Goal: Entertainment & Leisure: Browse casually

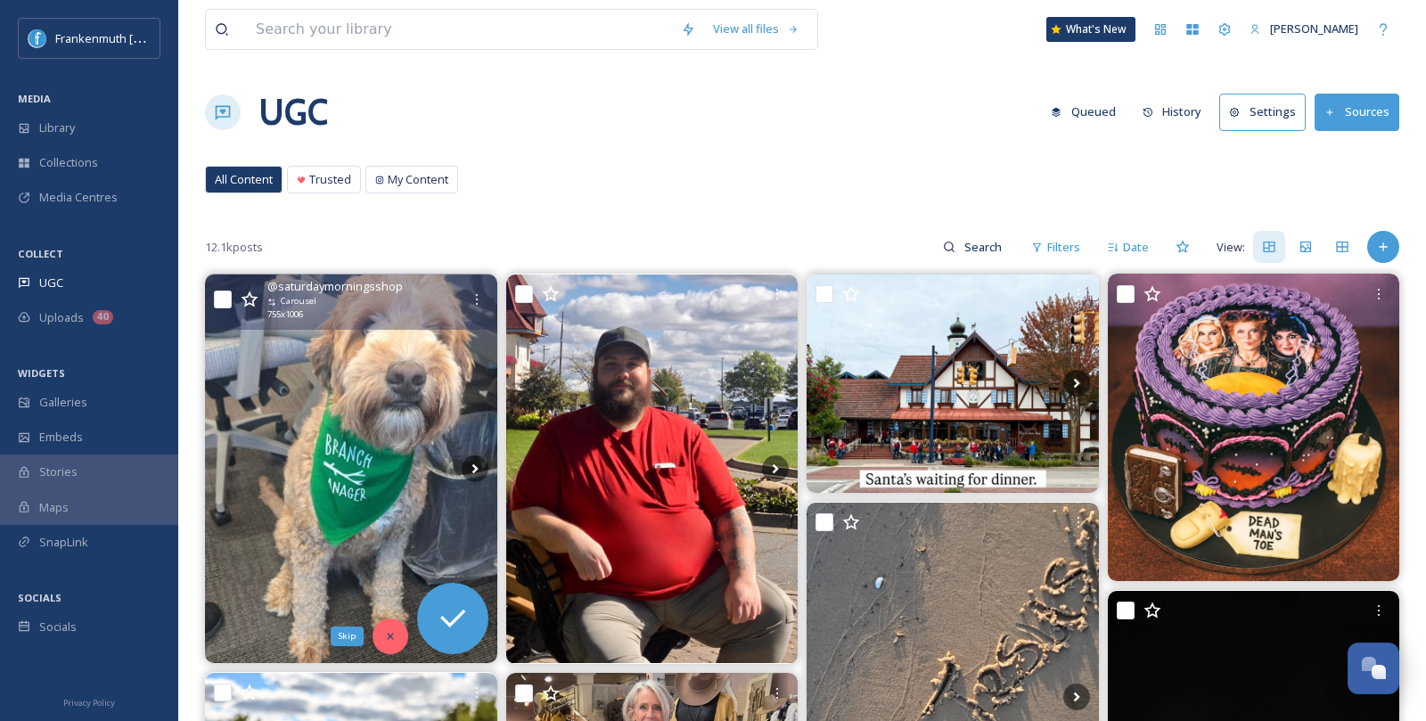
click at [389, 635] on icon at bounding box center [390, 637] width 6 height 6
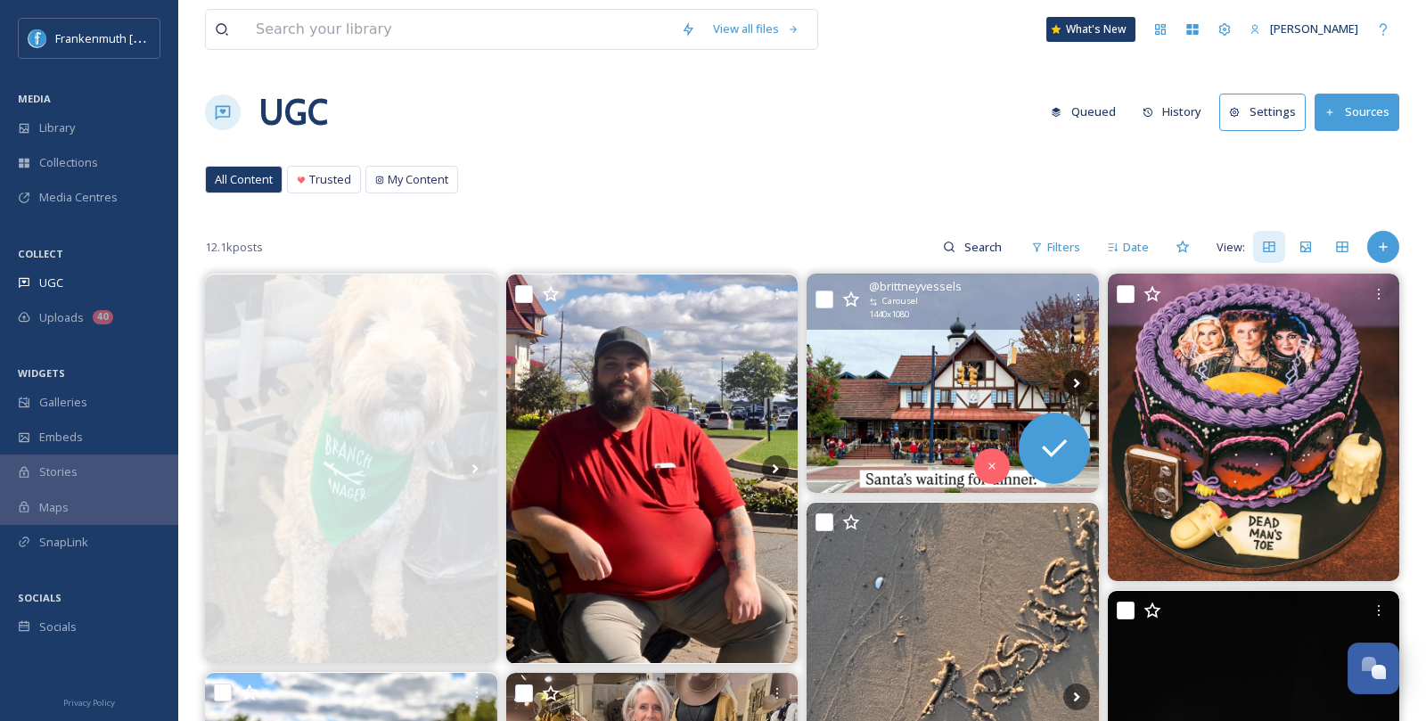
click at [927, 389] on img at bounding box center [953, 383] width 292 height 219
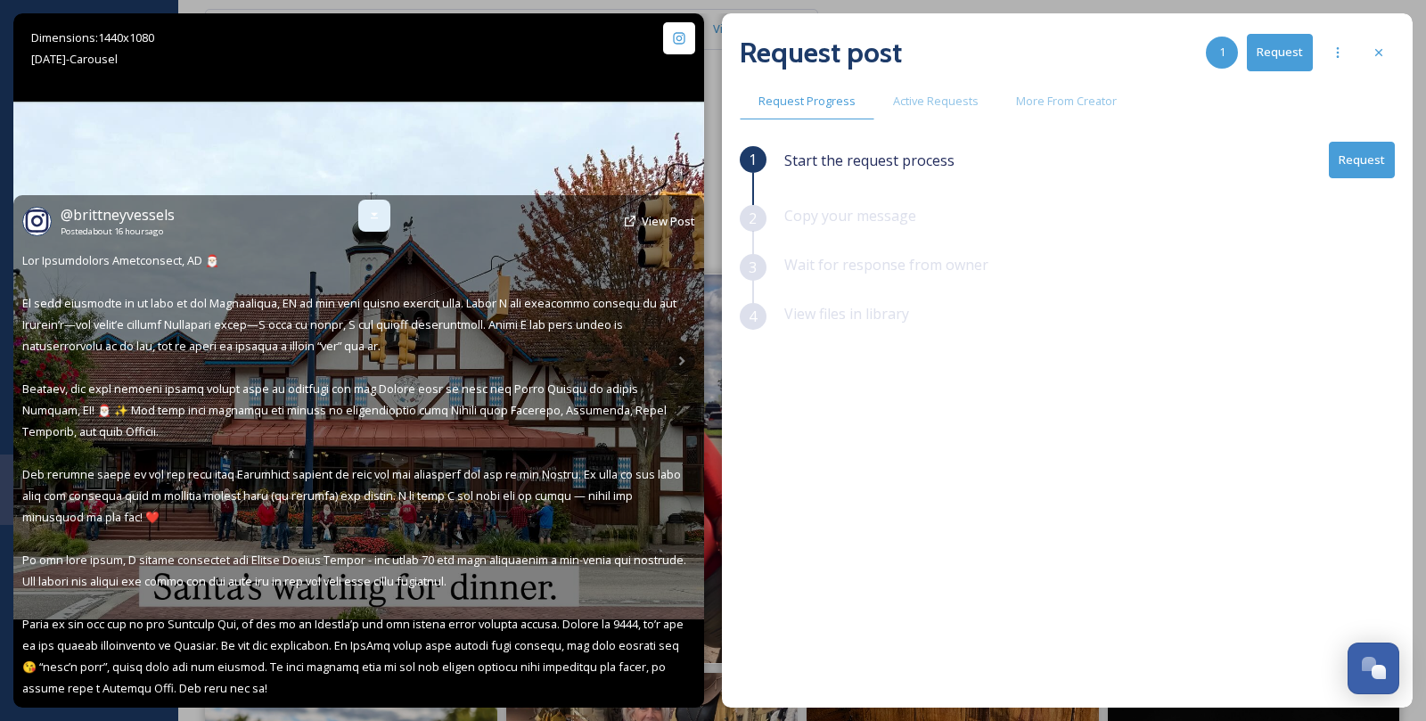
click at [364, 216] on div at bounding box center [374, 216] width 32 height 32
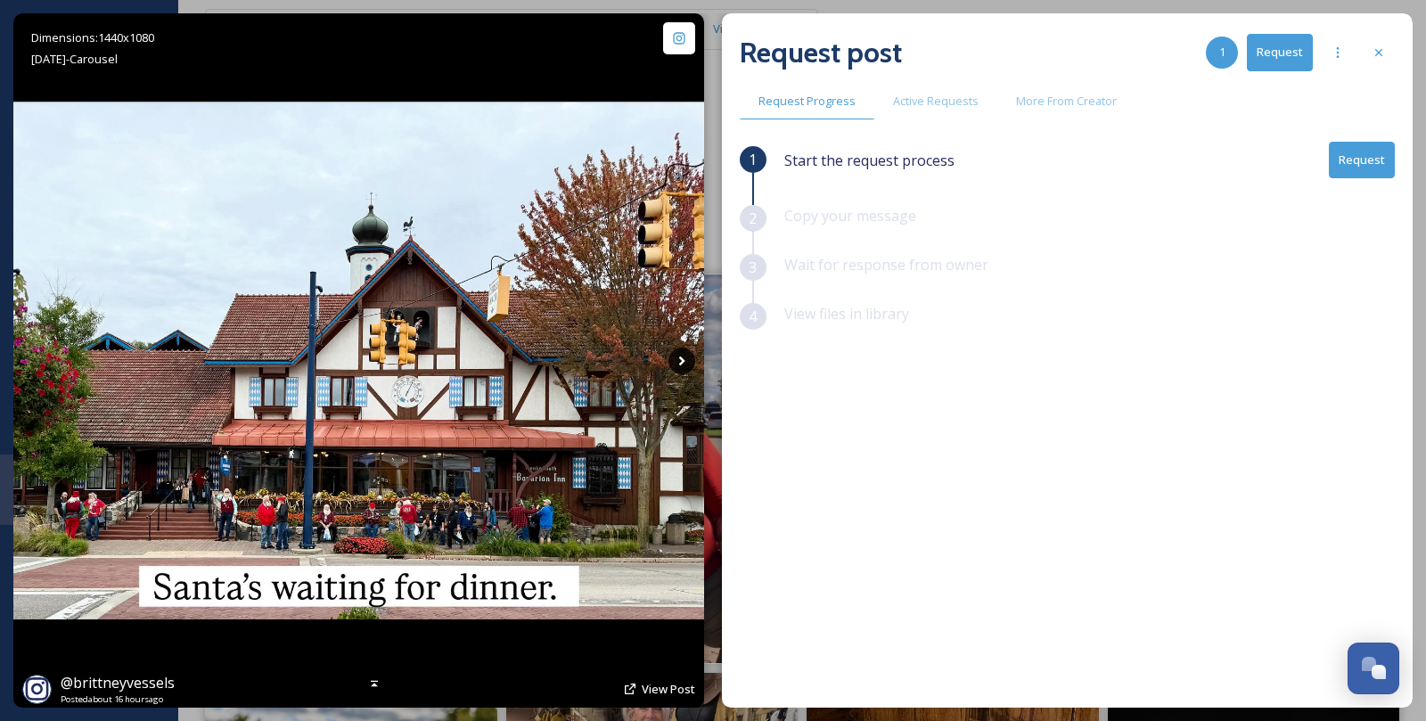
click at [682, 365] on icon at bounding box center [681, 361] width 27 height 27
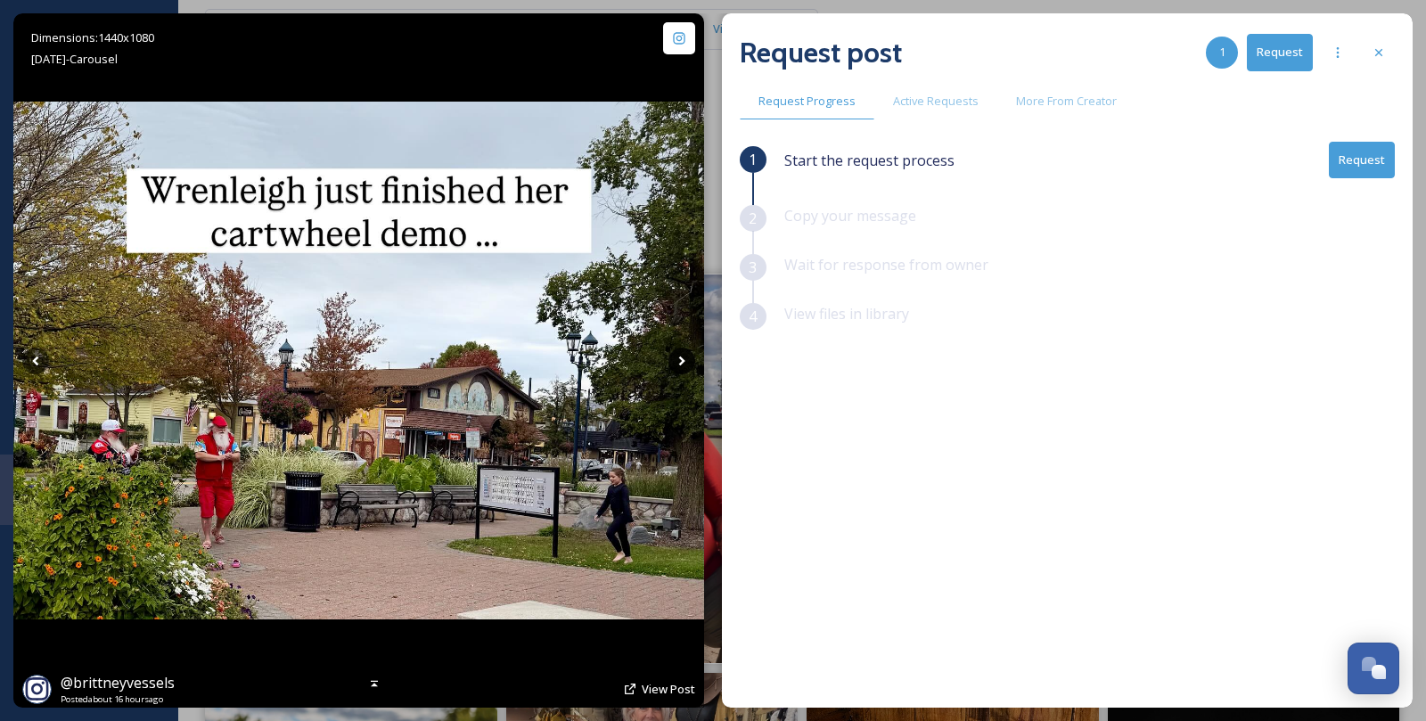
click at [682, 365] on icon at bounding box center [681, 361] width 27 height 27
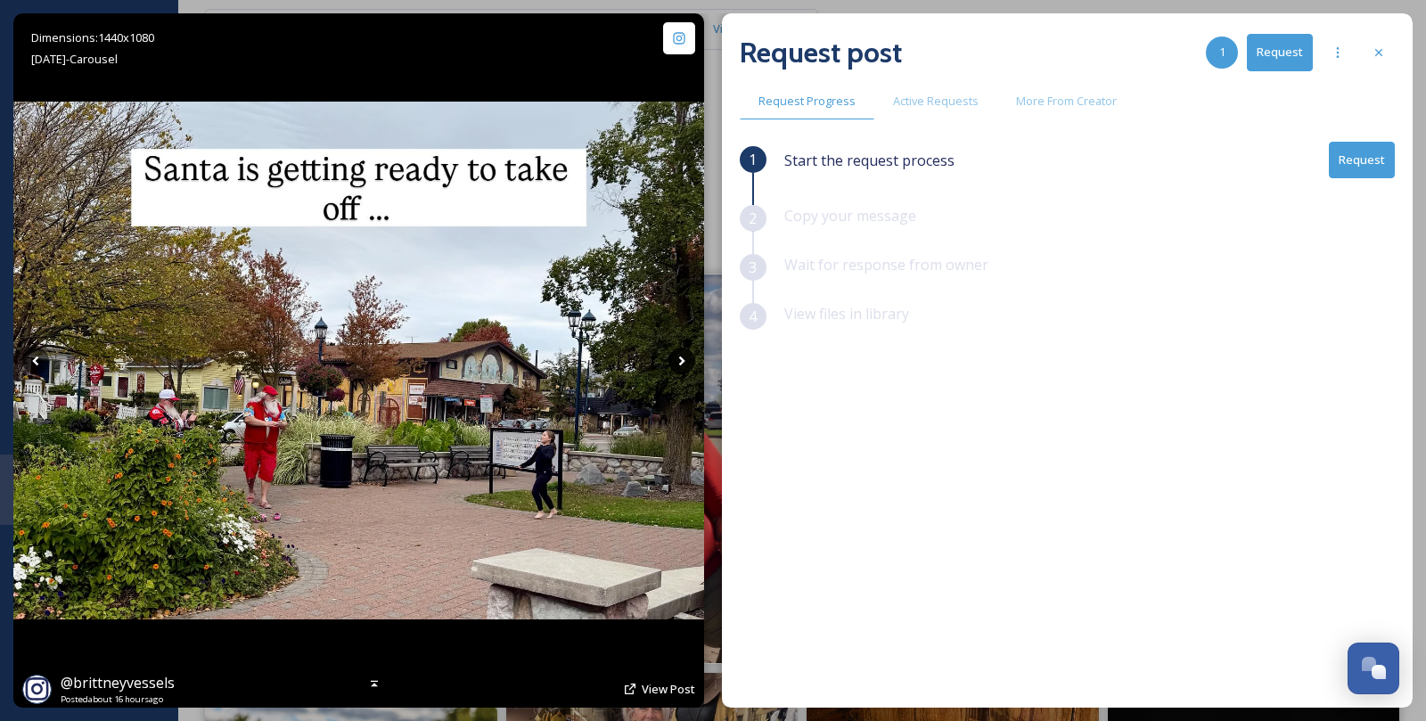
click at [682, 365] on icon at bounding box center [681, 361] width 27 height 27
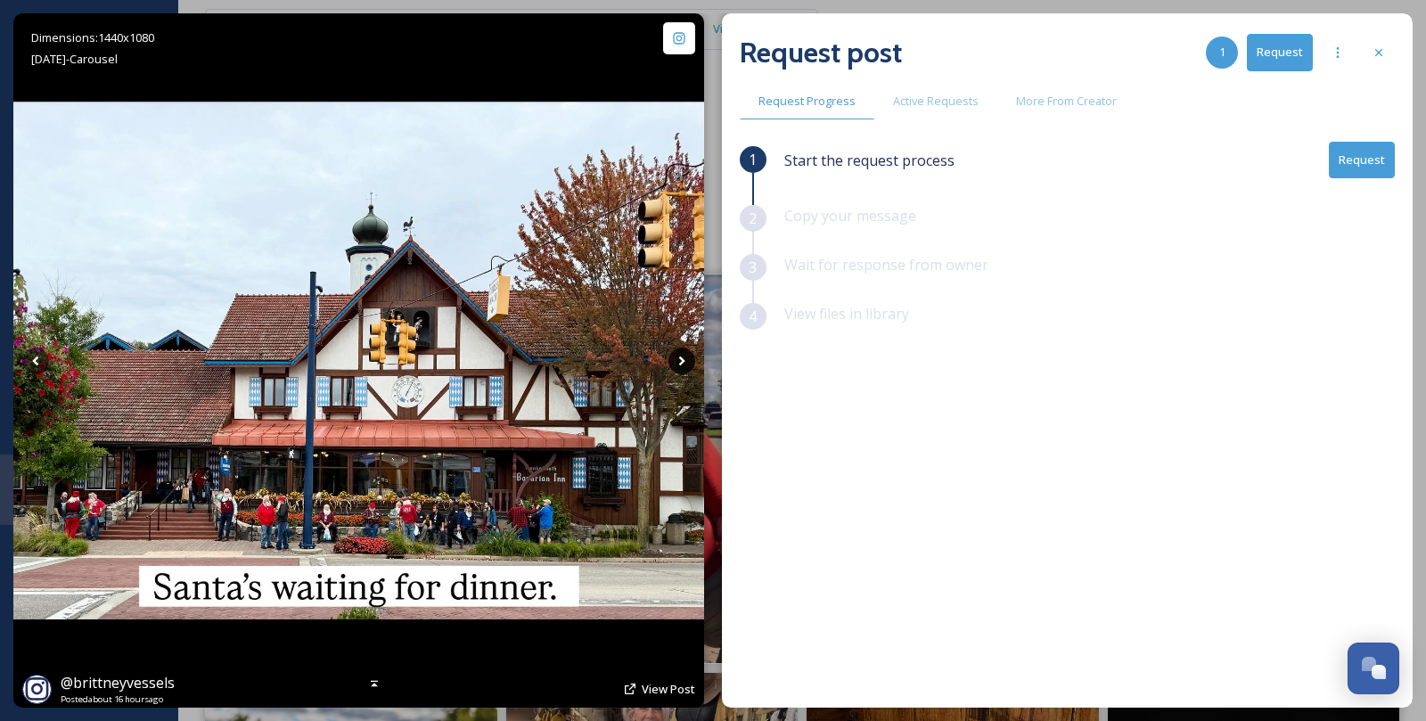
click at [682, 365] on icon at bounding box center [681, 361] width 27 height 27
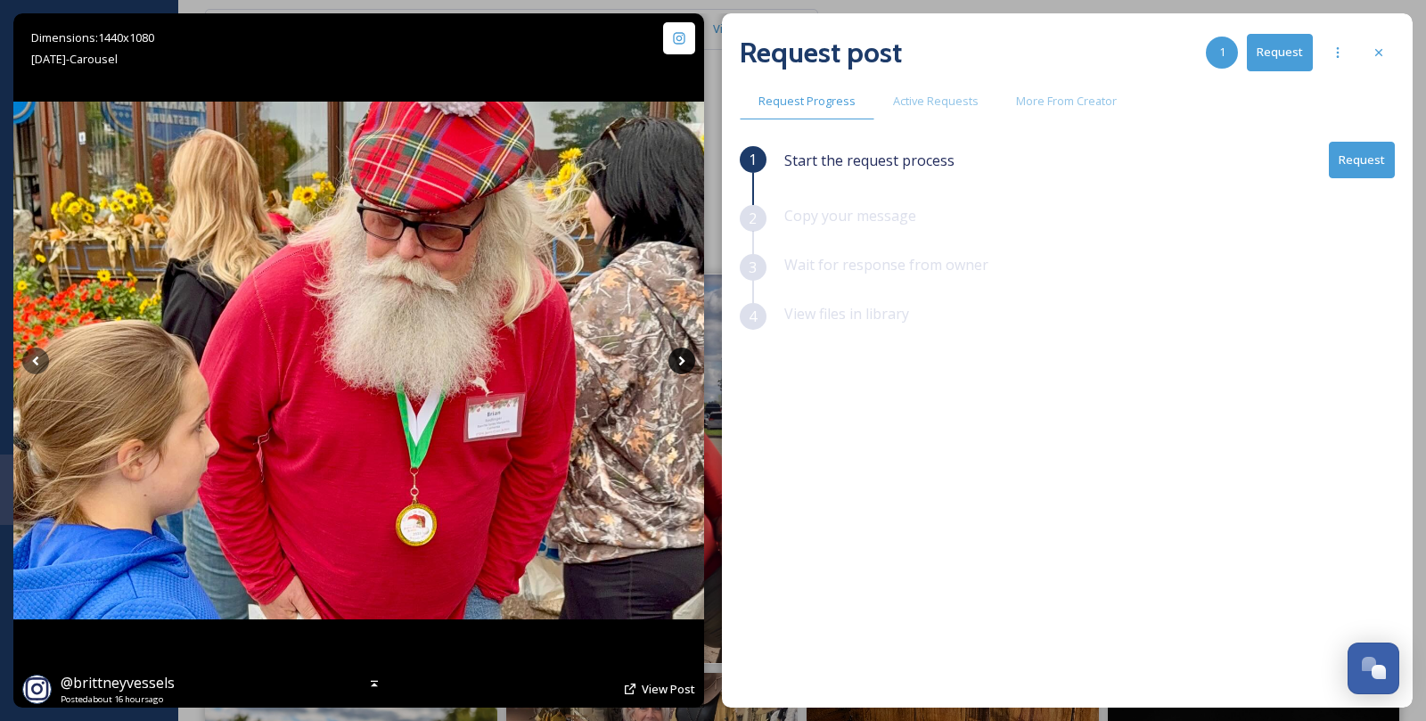
click at [682, 365] on icon at bounding box center [681, 361] width 27 height 27
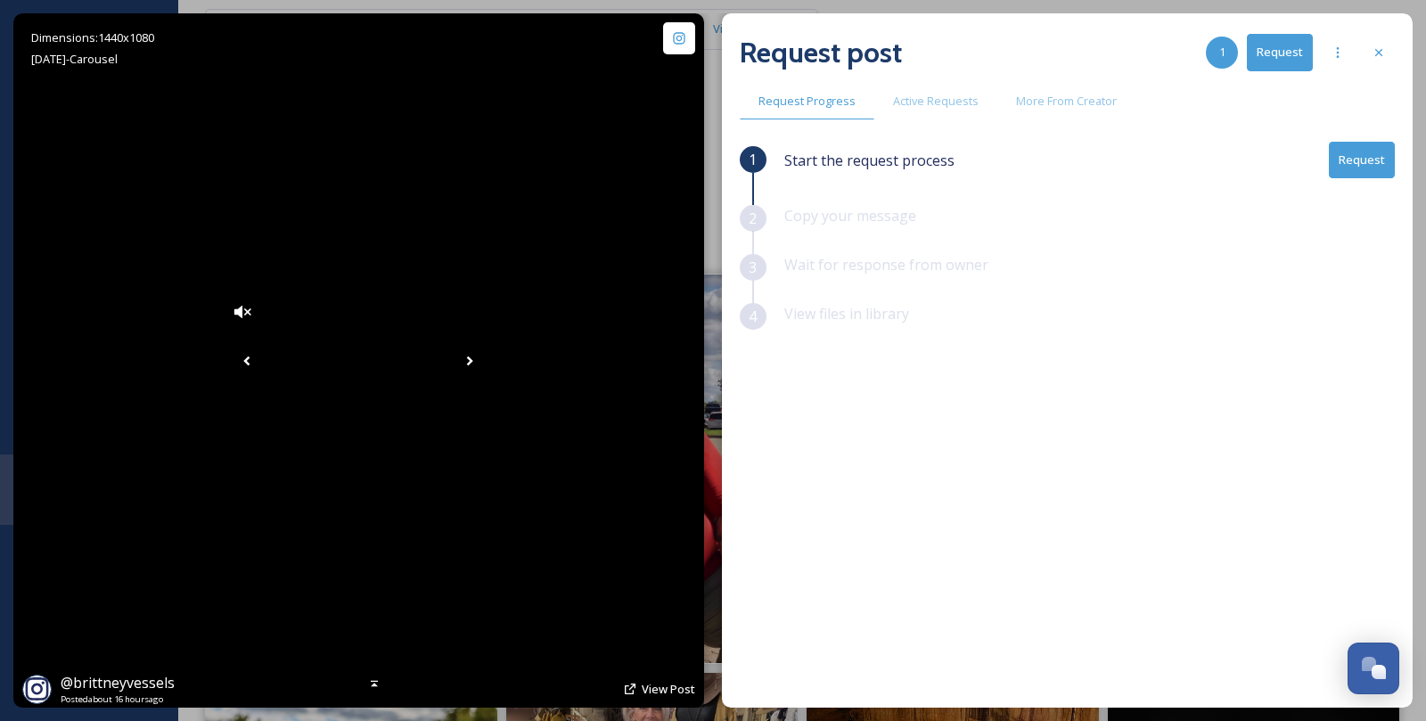
click at [483, 357] on icon at bounding box center [469, 361] width 27 height 27
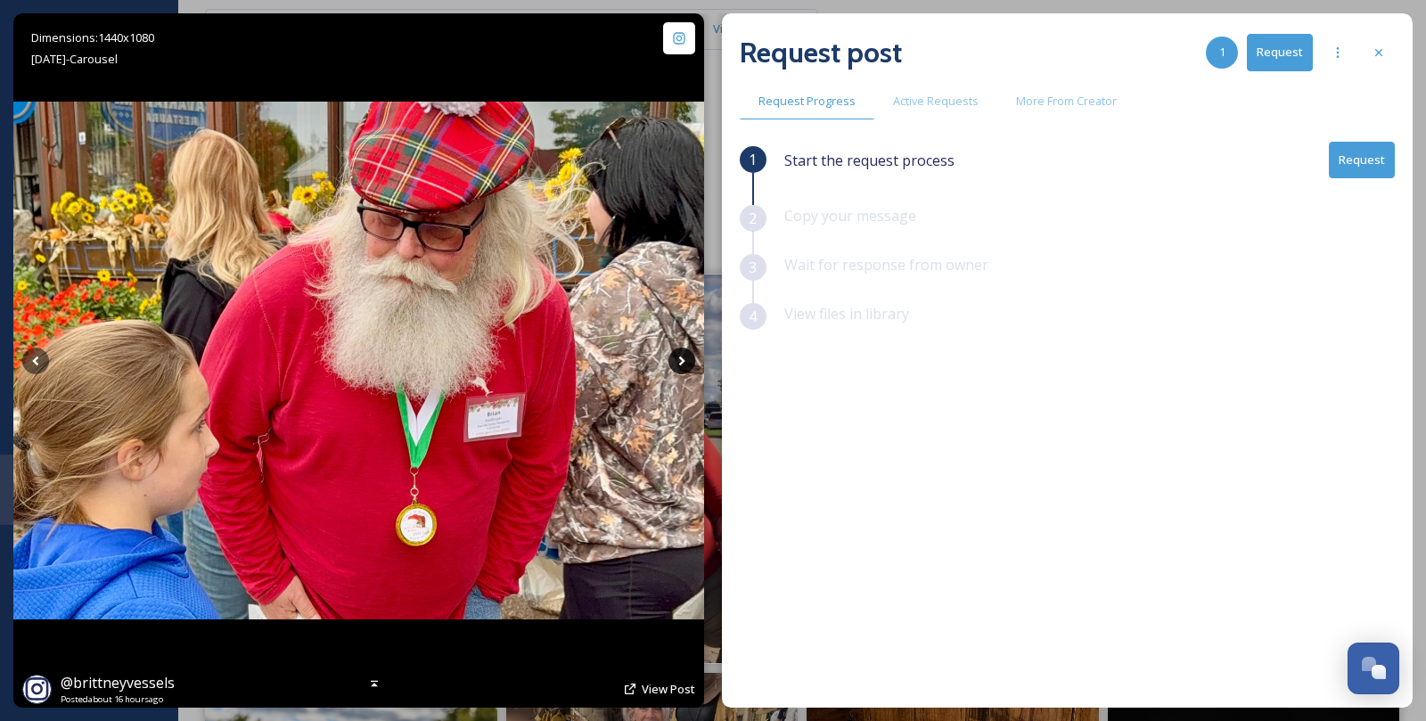
click at [684, 356] on icon at bounding box center [681, 361] width 27 height 27
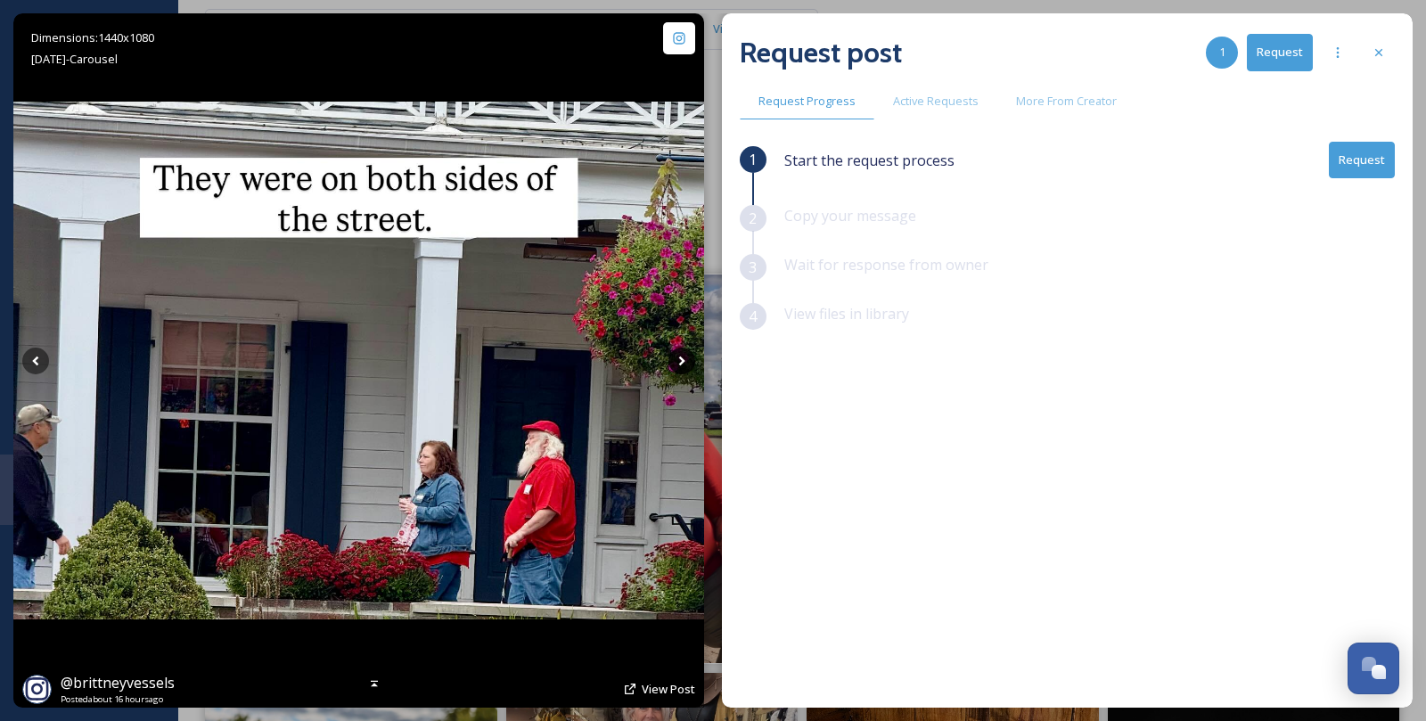
click at [684, 356] on icon at bounding box center [681, 361] width 27 height 27
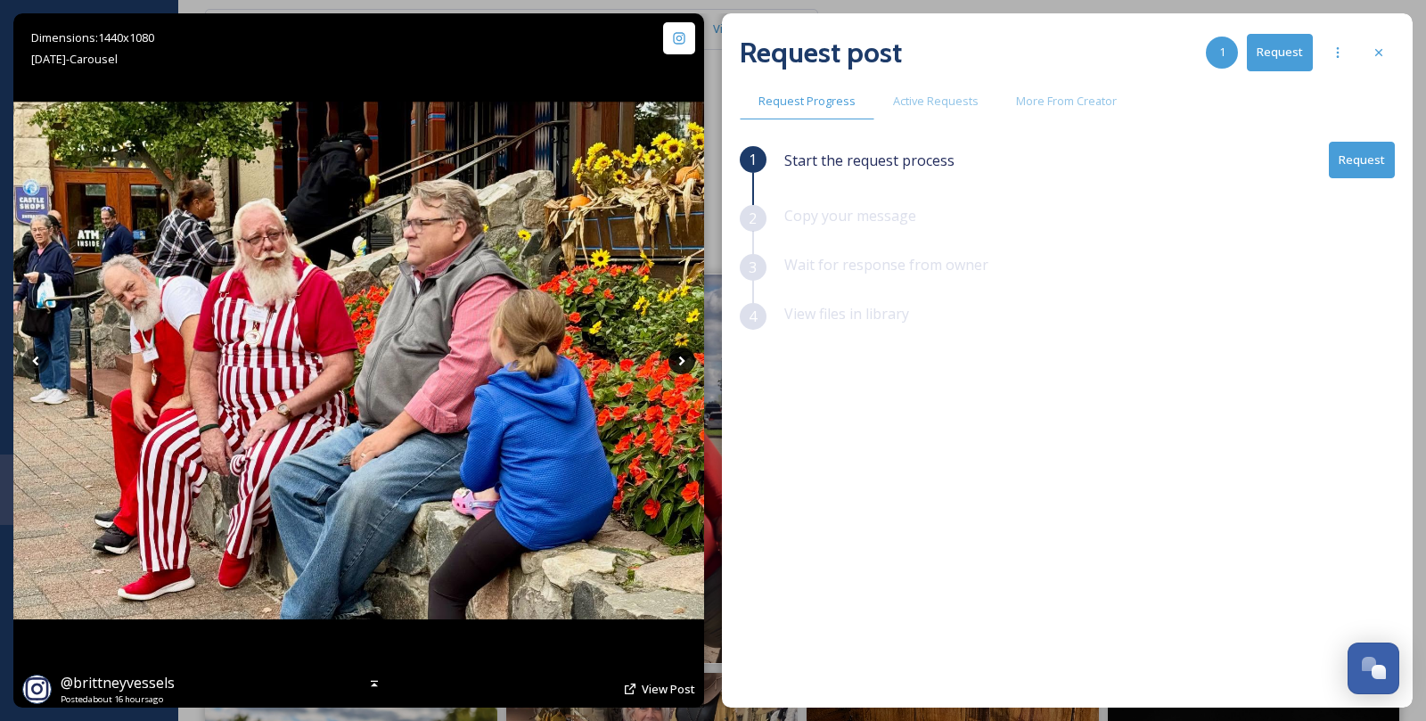
click at [684, 356] on icon at bounding box center [681, 361] width 27 height 27
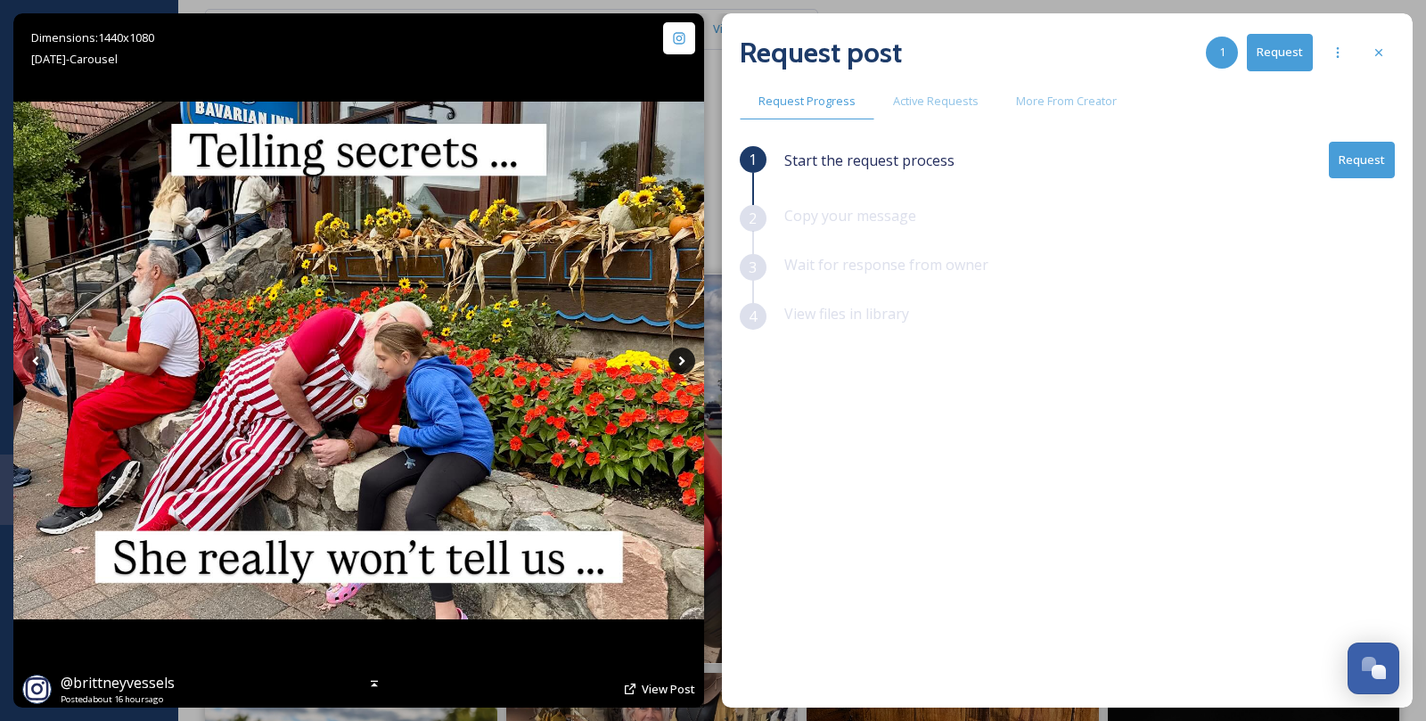
click at [684, 356] on icon at bounding box center [681, 361] width 27 height 27
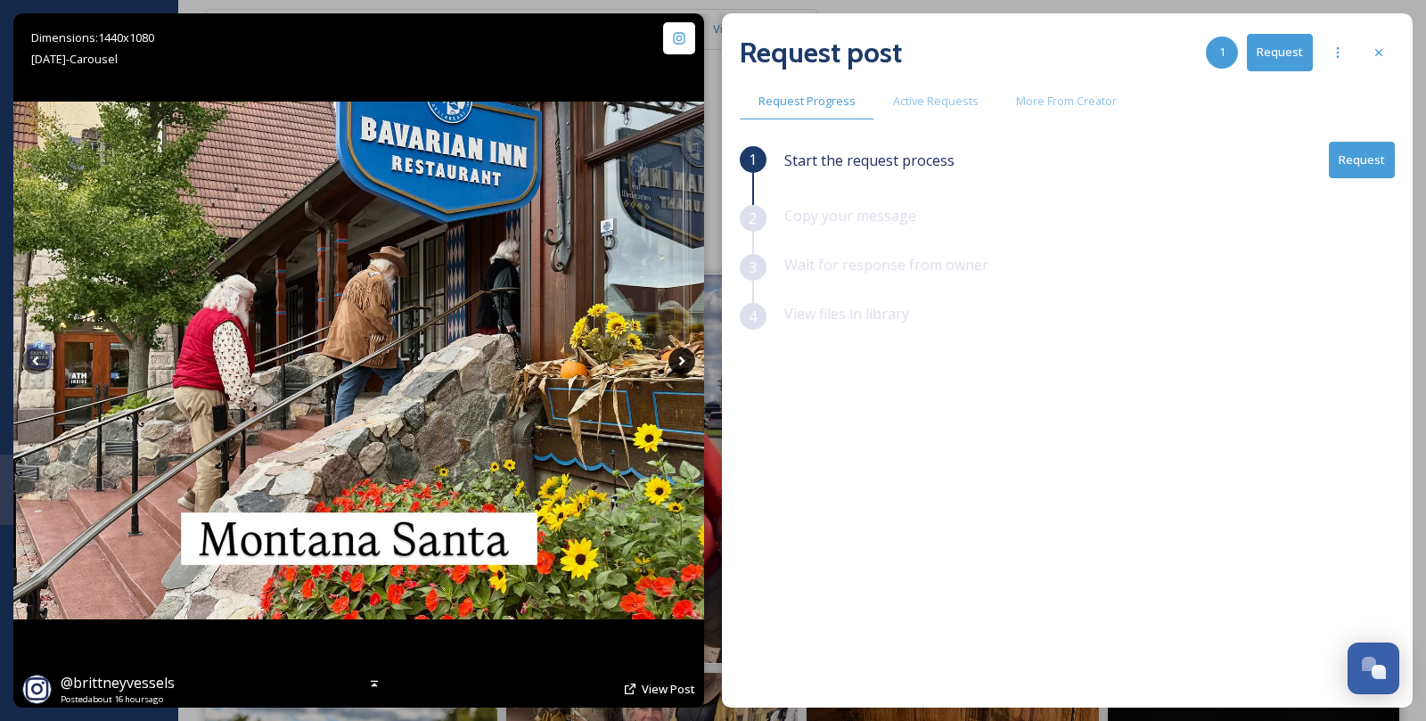
click at [684, 356] on icon at bounding box center [681, 361] width 27 height 27
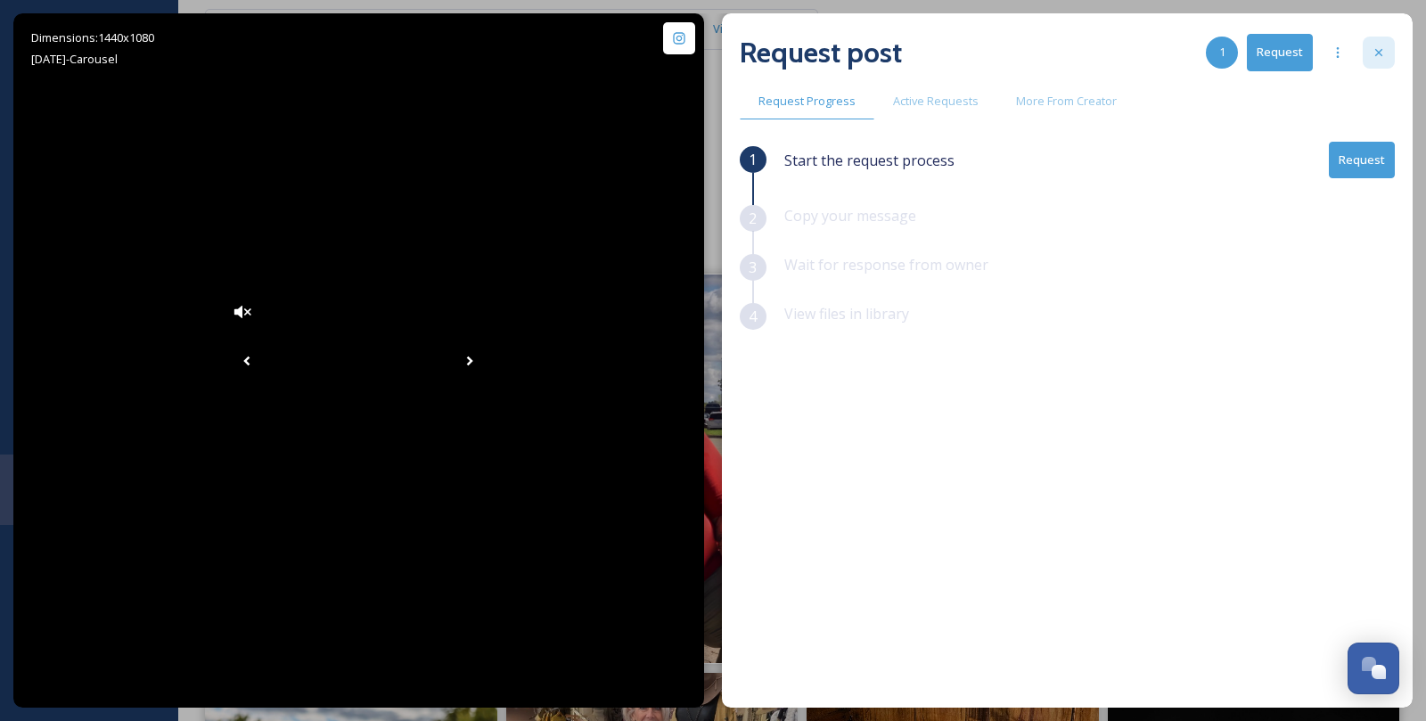
click at [1372, 63] on div at bounding box center [1379, 53] width 32 height 32
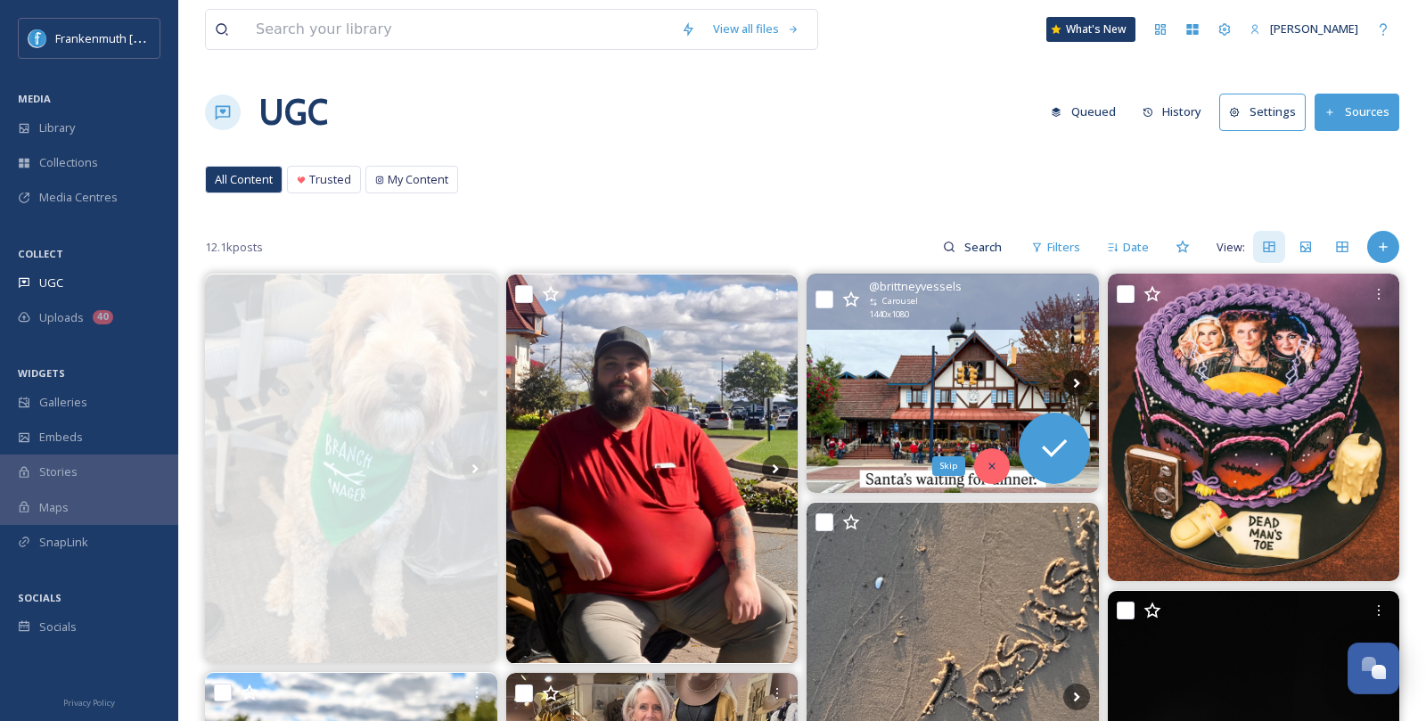
click at [978, 459] on div "Skip" at bounding box center [992, 466] width 36 height 36
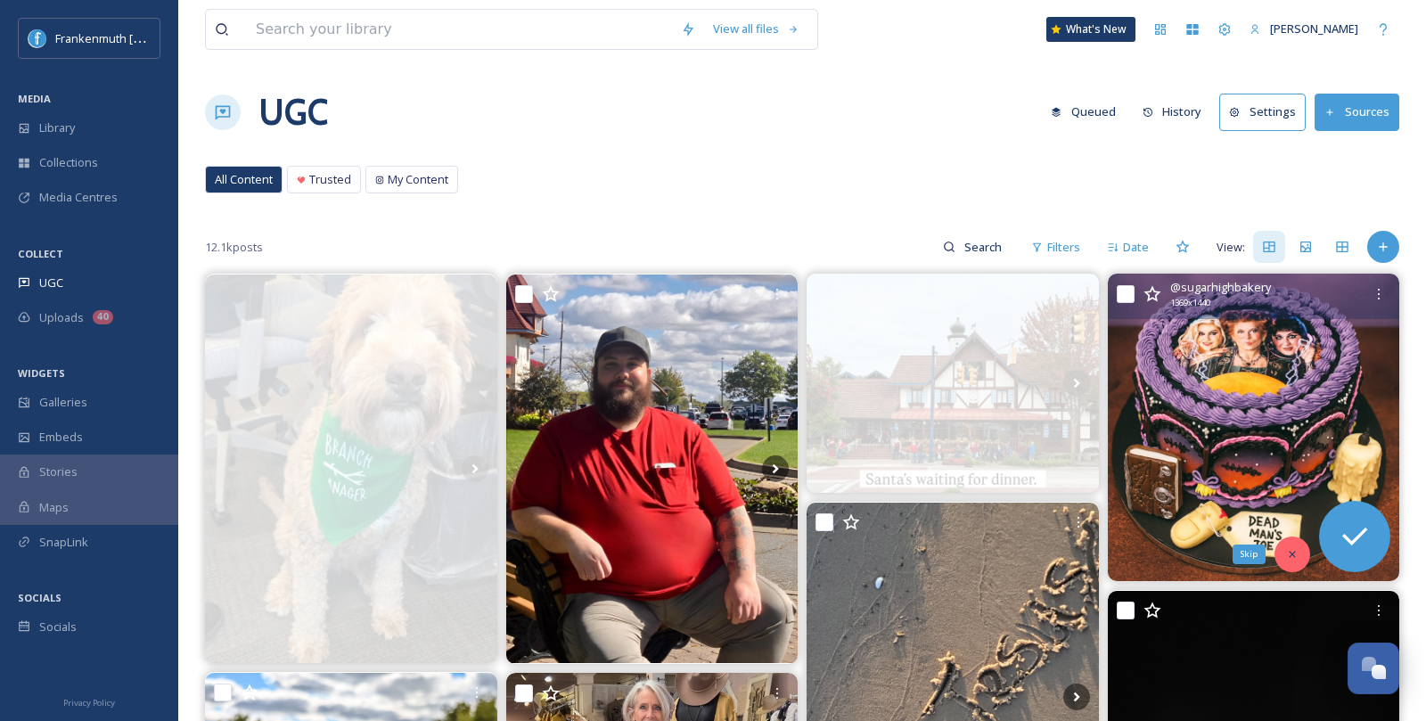
click at [1292, 550] on icon at bounding box center [1292, 554] width 12 height 12
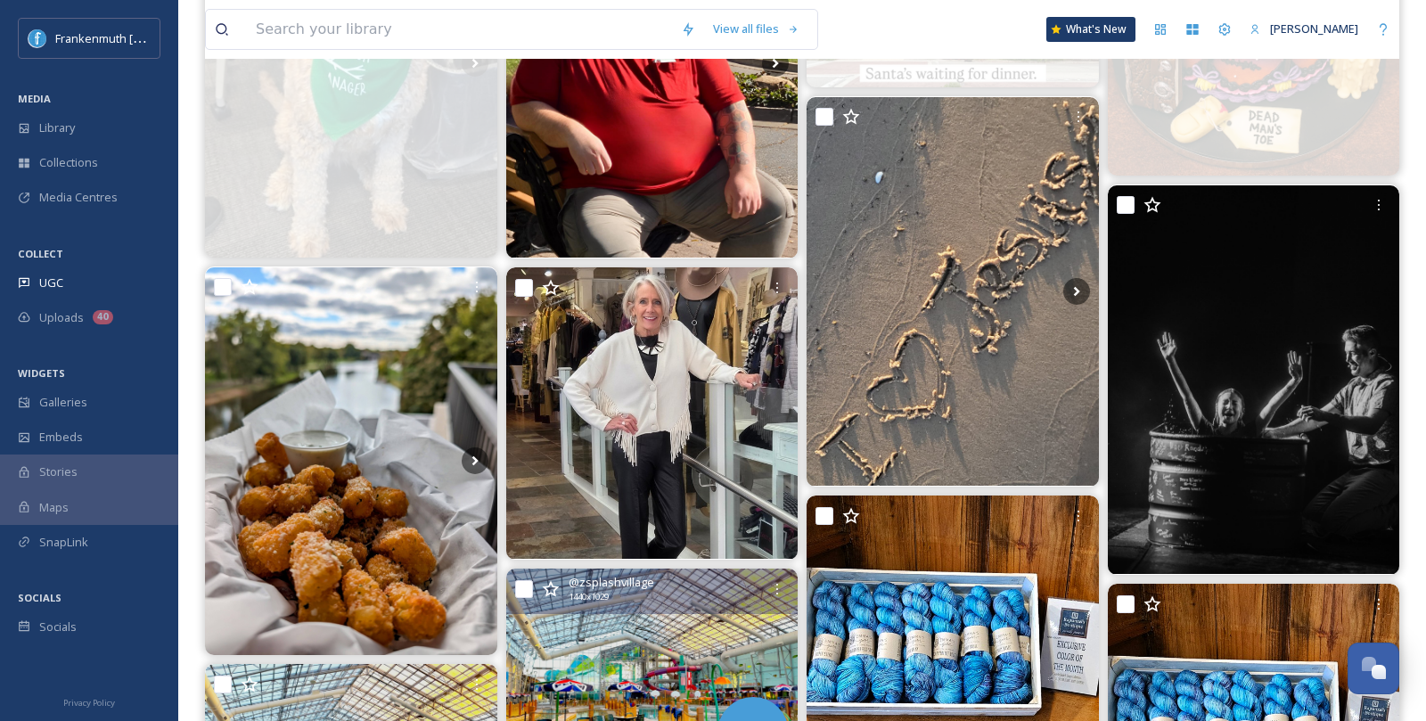
scroll to position [410, 0]
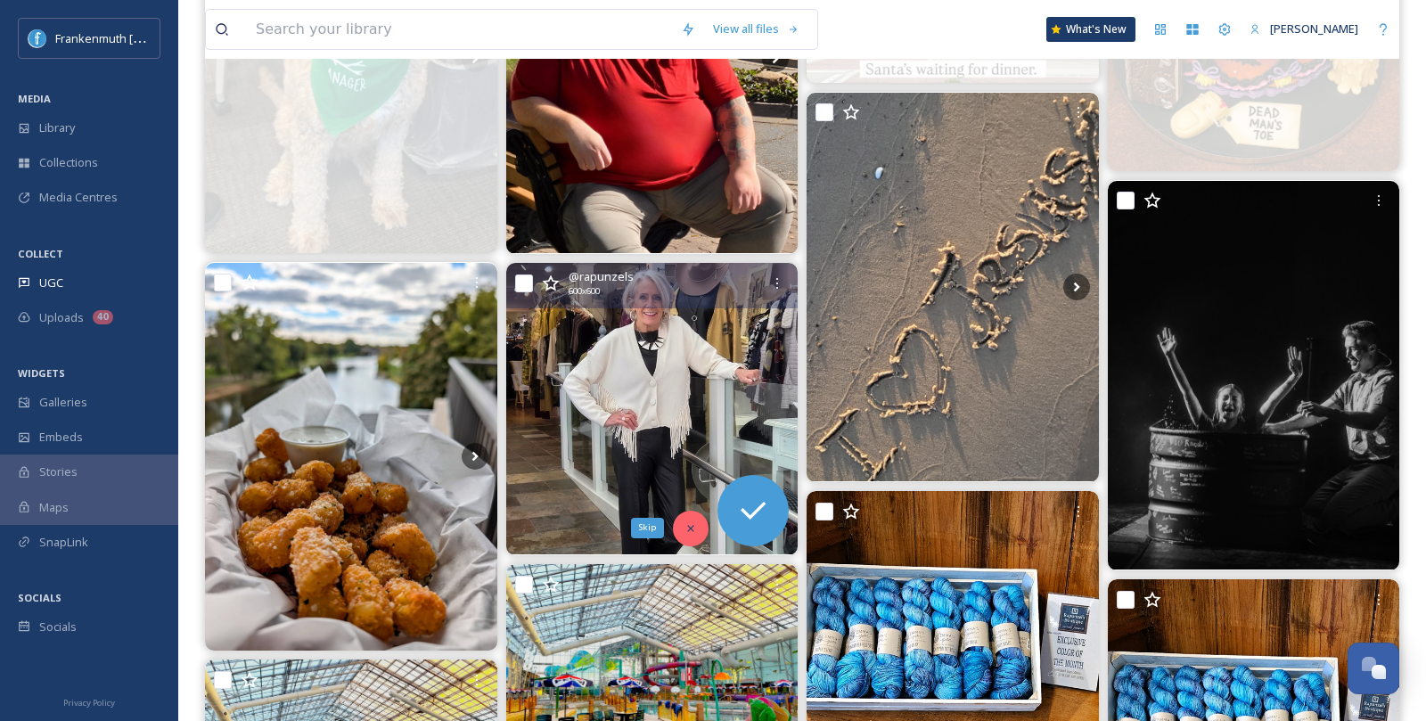
click at [684, 512] on div "Skip" at bounding box center [691, 529] width 36 height 36
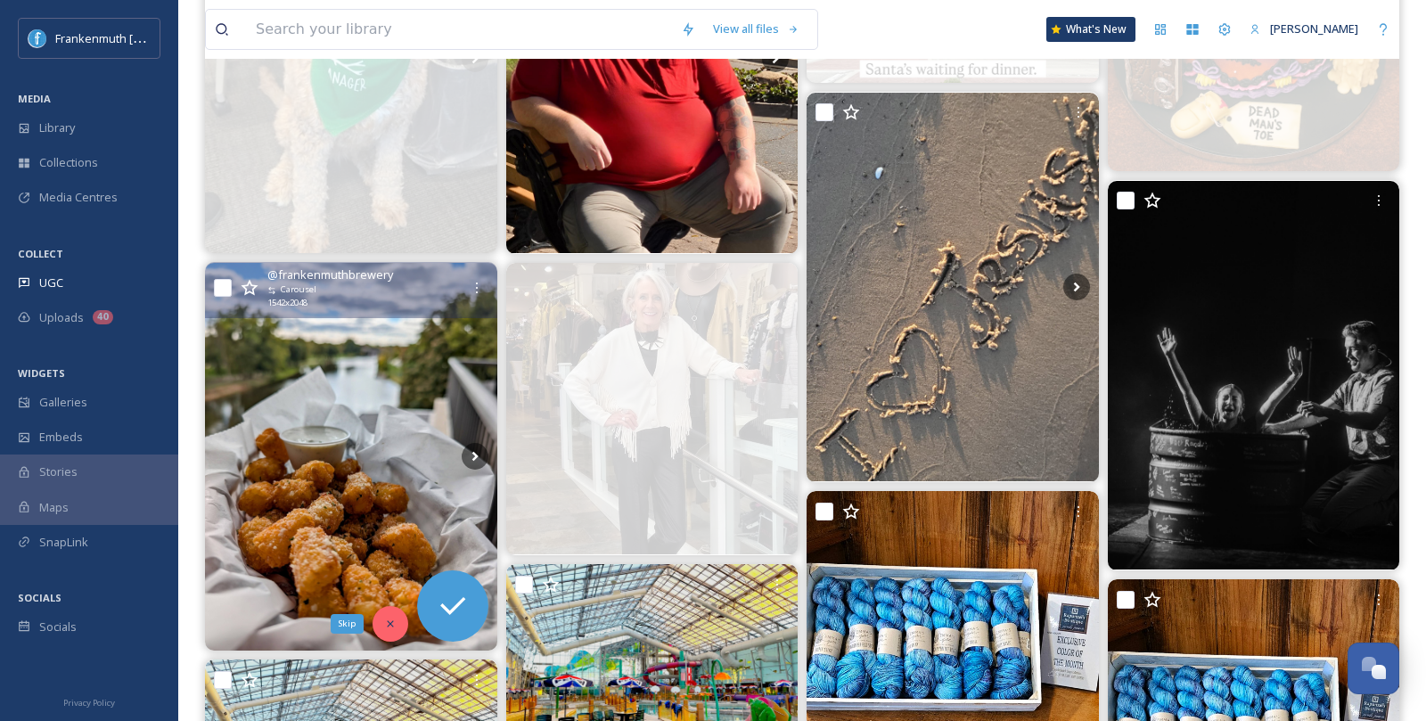
click at [385, 622] on icon at bounding box center [390, 624] width 12 height 12
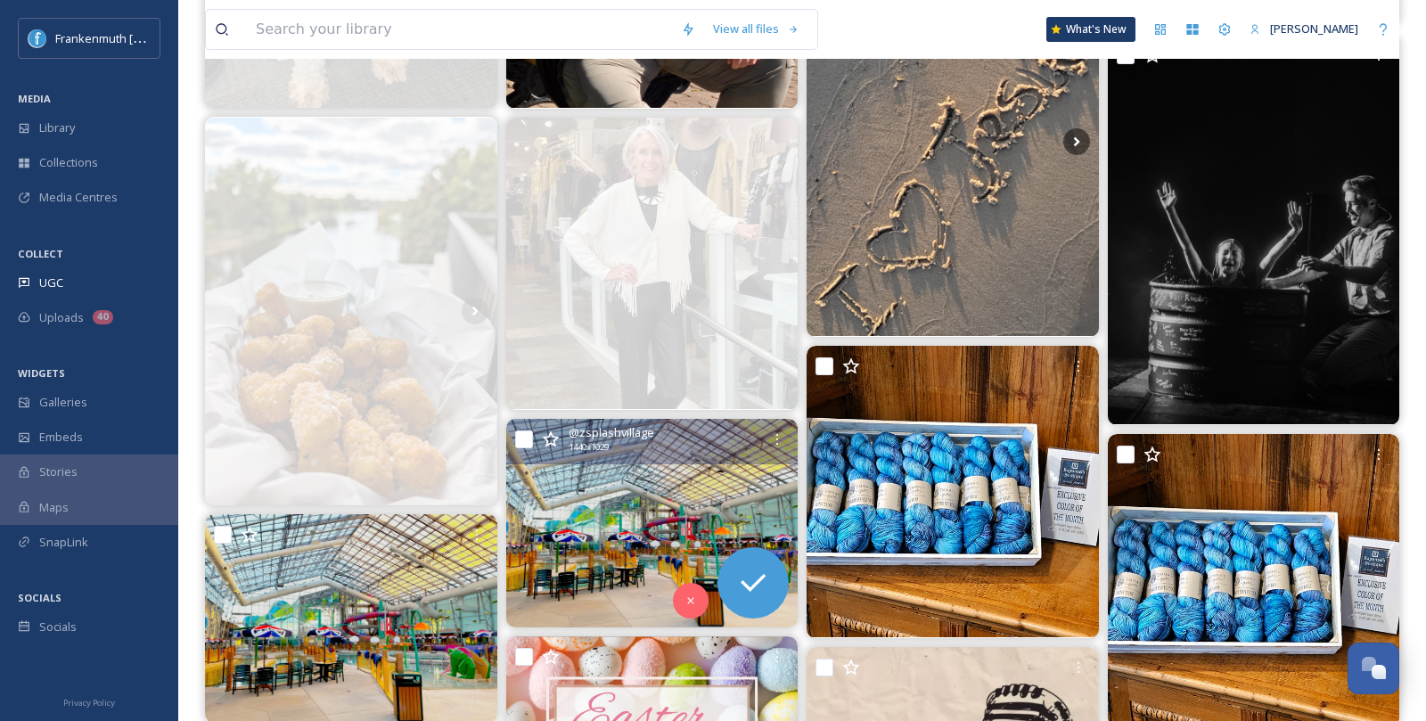
scroll to position [566, 0]
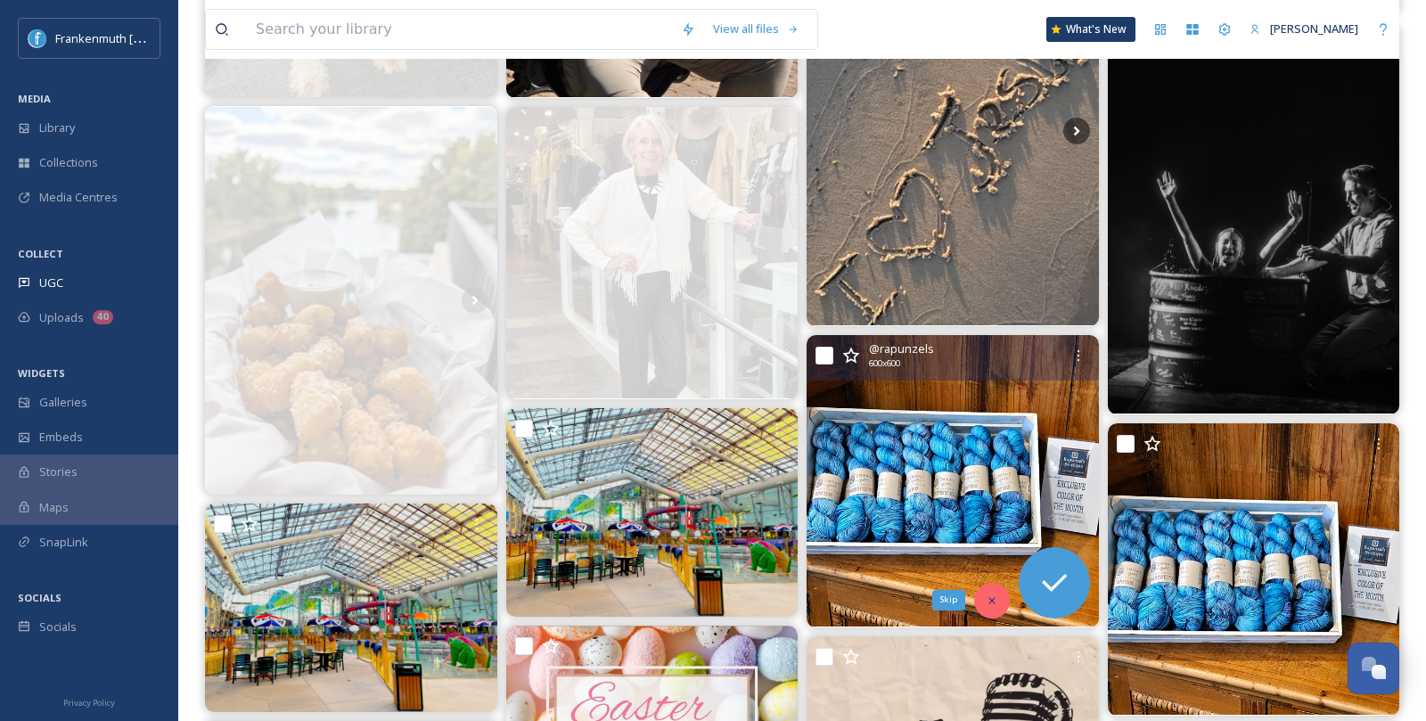
click at [1001, 603] on div "Skip" at bounding box center [992, 601] width 36 height 36
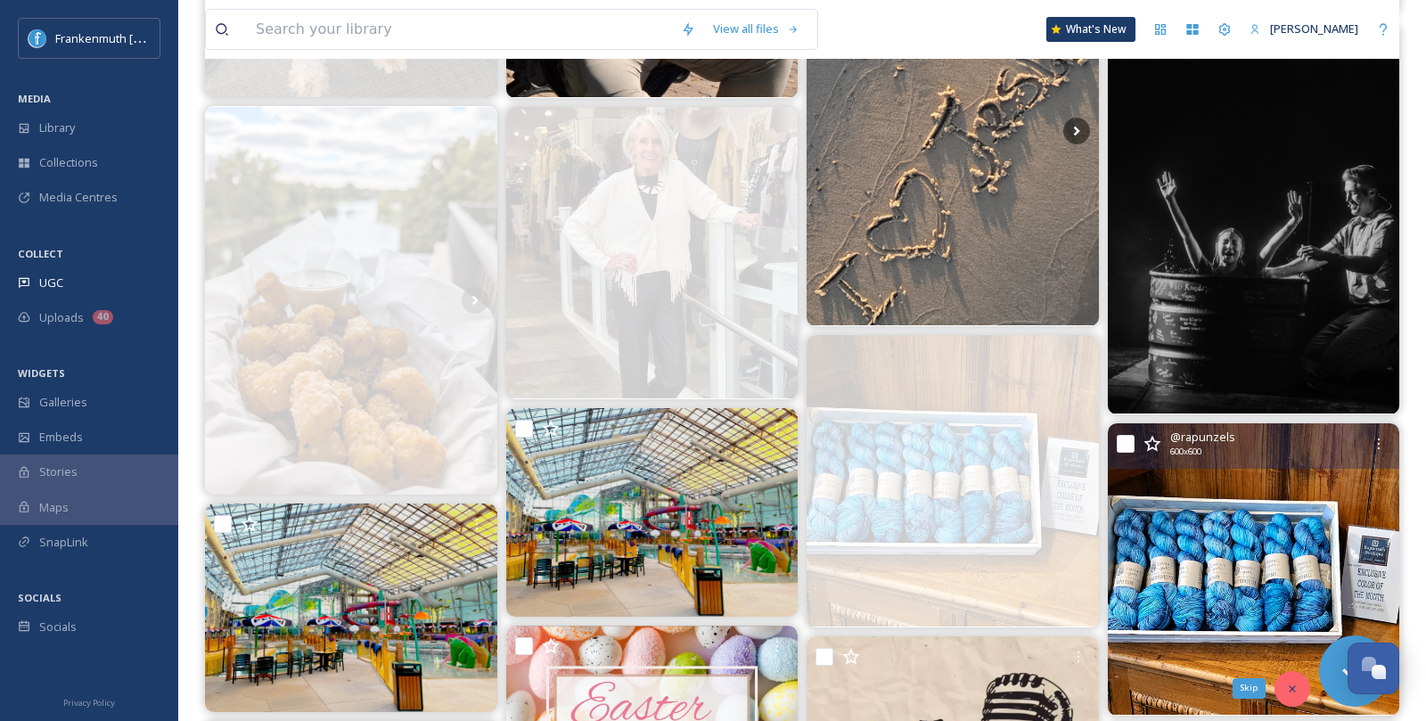
click at [1290, 685] on icon at bounding box center [1292, 688] width 6 height 6
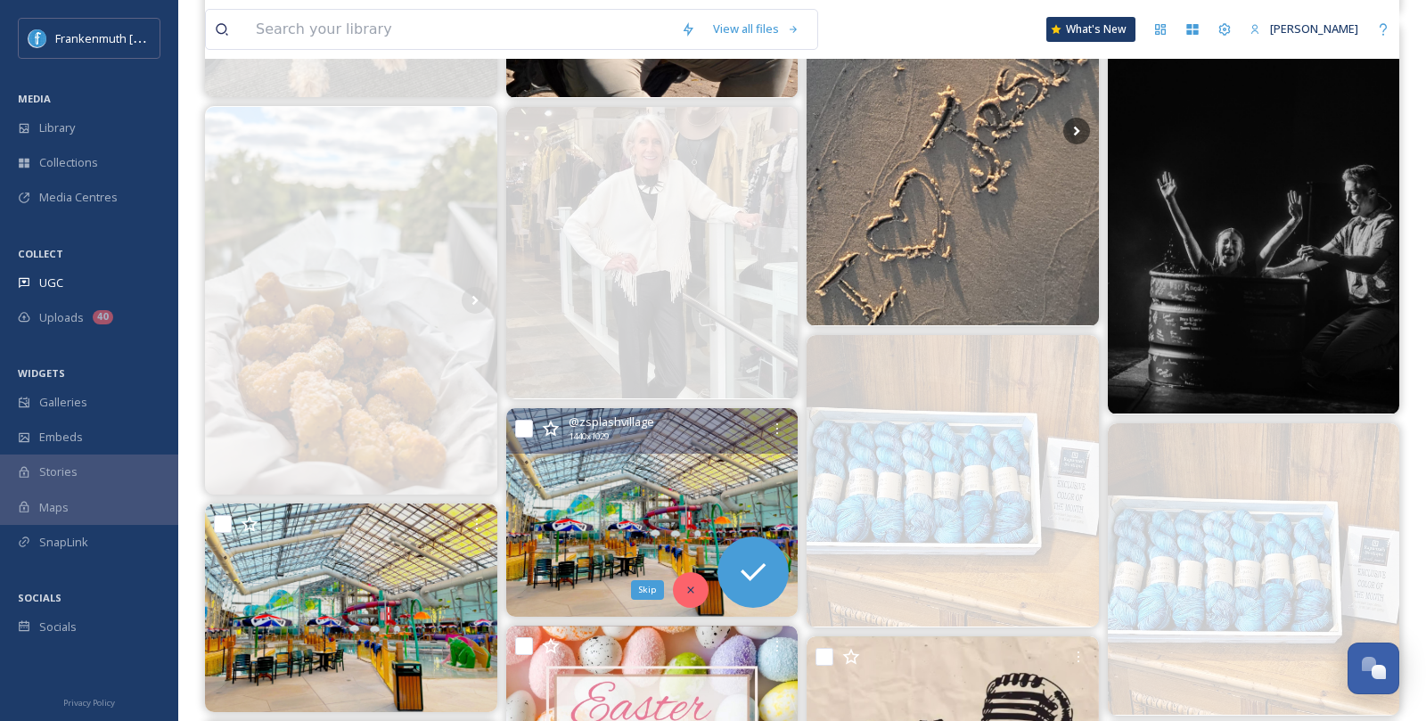
click at [697, 596] on div "Skip" at bounding box center [691, 590] width 36 height 36
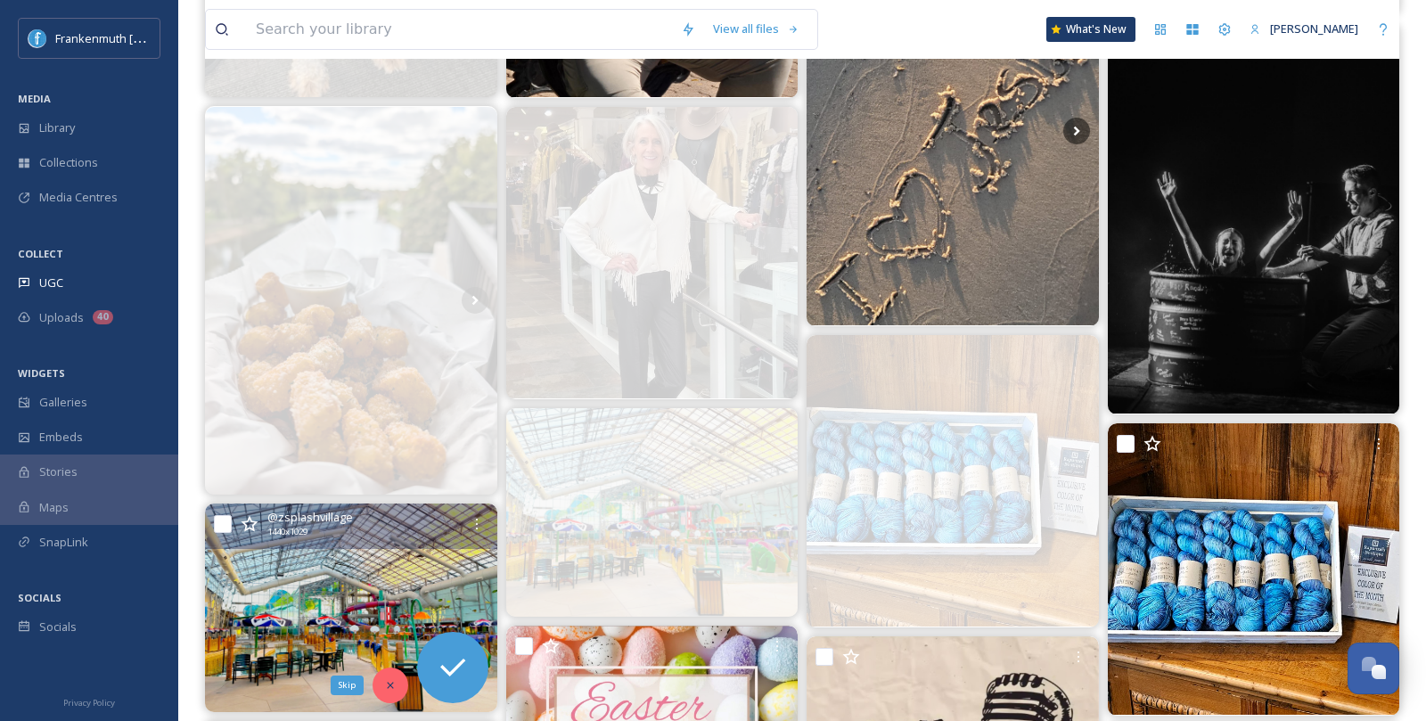
click at [391, 684] on icon at bounding box center [390, 686] width 6 height 6
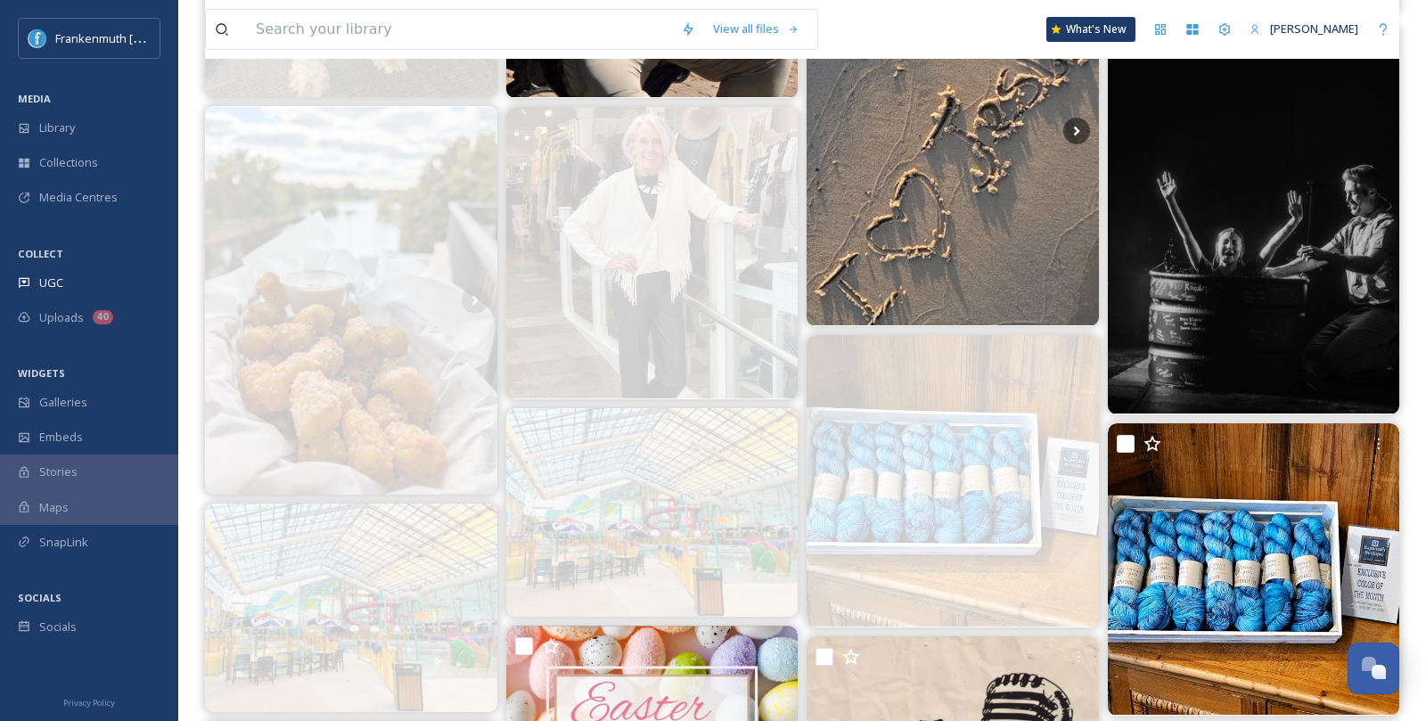
scroll to position [0, 0]
